Goal: Transaction & Acquisition: Purchase product/service

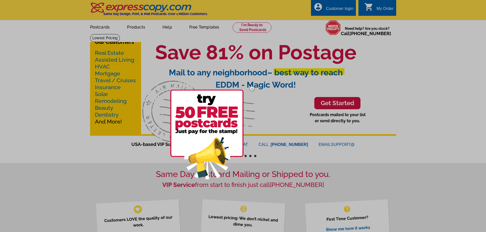
click at [251, 89] on img at bounding box center [251, 88] width 15 height 15
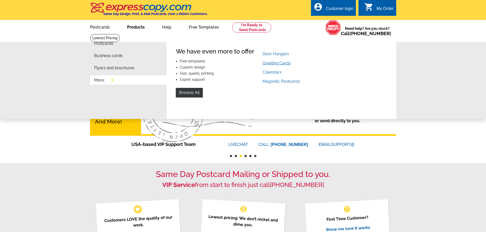
click at [271, 64] on link "Greeting Cards" at bounding box center [276, 63] width 28 height 5
